Goal: Information Seeking & Learning: Check status

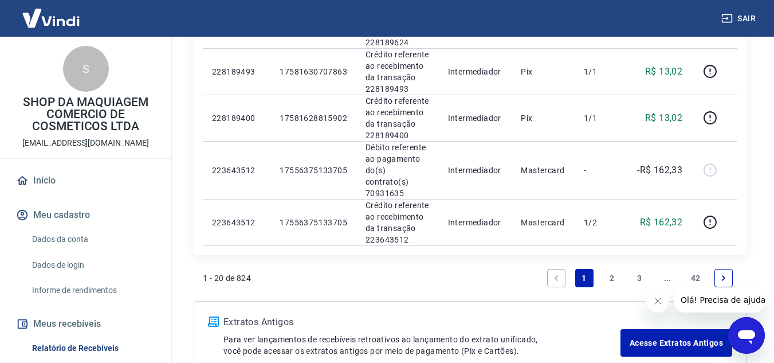
scroll to position [1110, 0]
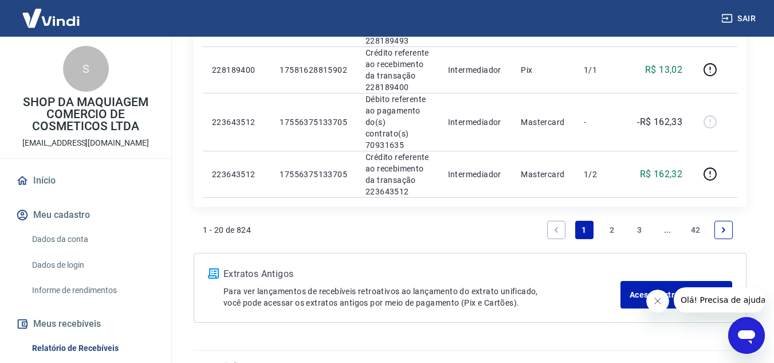
click at [613, 221] on link "2" at bounding box center [612, 230] width 18 height 18
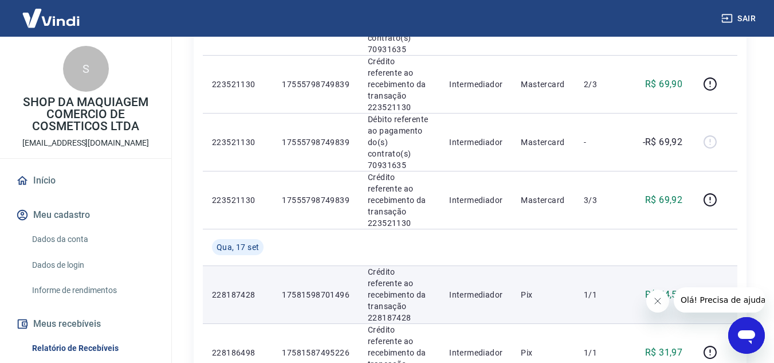
scroll to position [1073, 0]
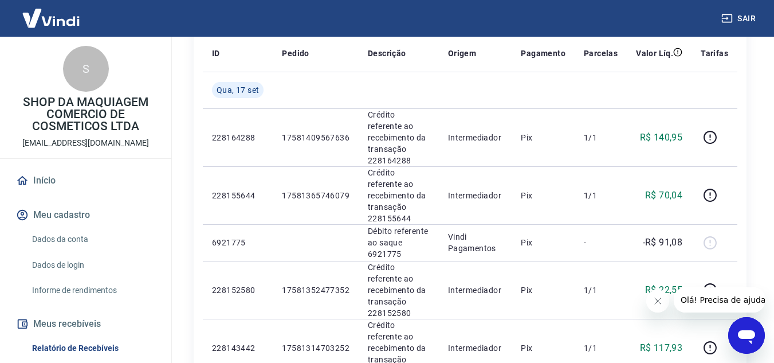
scroll to position [229, 0]
